Goal: Task Accomplishment & Management: Manage account settings

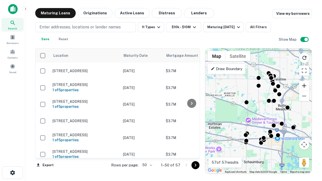
click at [305, 86] on button "Zoom in" at bounding box center [305, 86] width 10 height 10
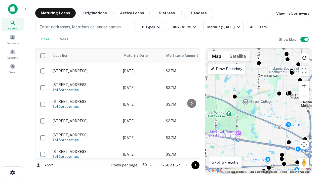
click at [305, 86] on button "Zoom in" at bounding box center [305, 86] width 10 height 10
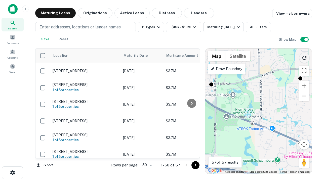
click at [305, 57] on icon "Reload search area" at bounding box center [305, 58] width 6 height 6
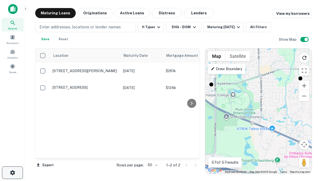
click at [12, 173] on icon "button" at bounding box center [13, 173] width 6 height 6
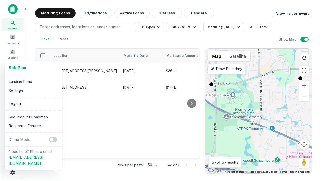
click at [33, 104] on li "Logout" at bounding box center [34, 104] width 54 height 9
